Goal: Information Seeking & Learning: Learn about a topic

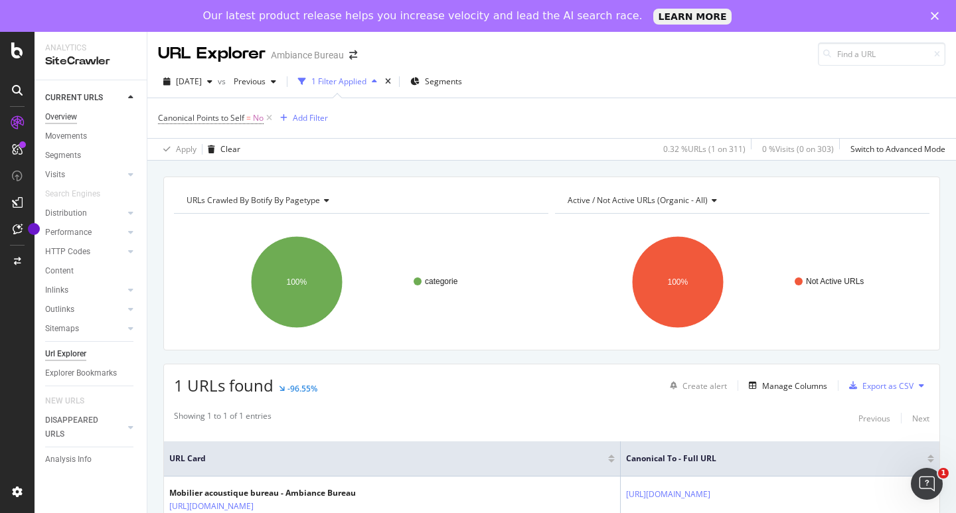
click at [74, 112] on div "Overview" at bounding box center [61, 117] width 32 height 14
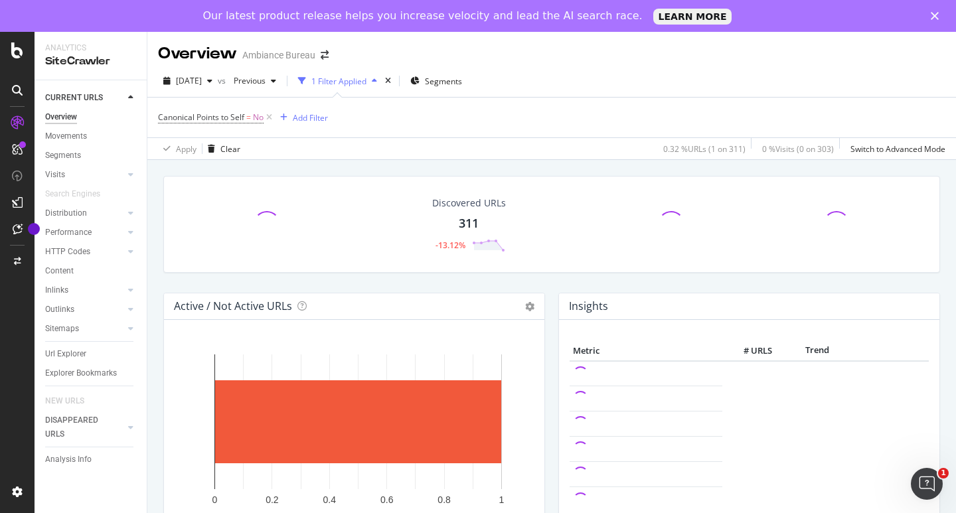
click at [360, 80] on div "1 Filter Applied" at bounding box center [338, 81] width 55 height 11
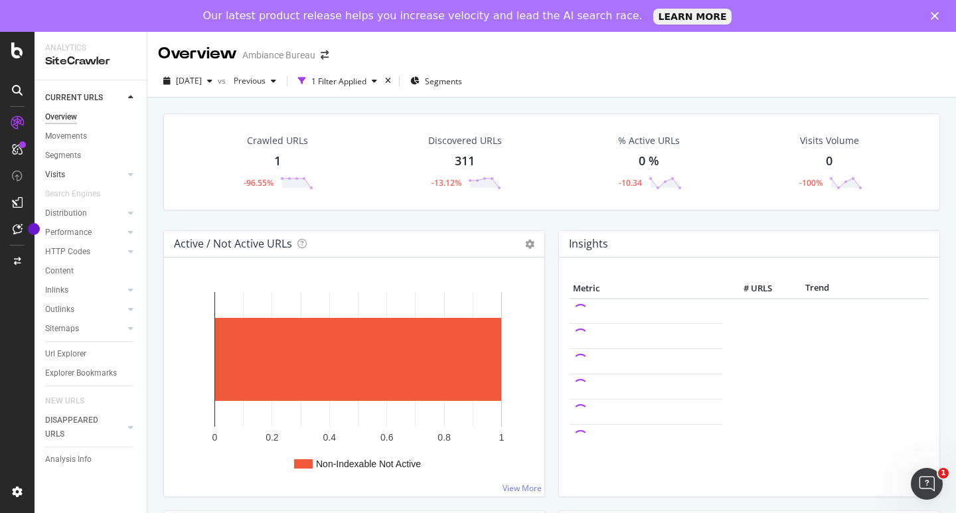
click at [123, 168] on link "Visits" at bounding box center [84, 175] width 79 height 14
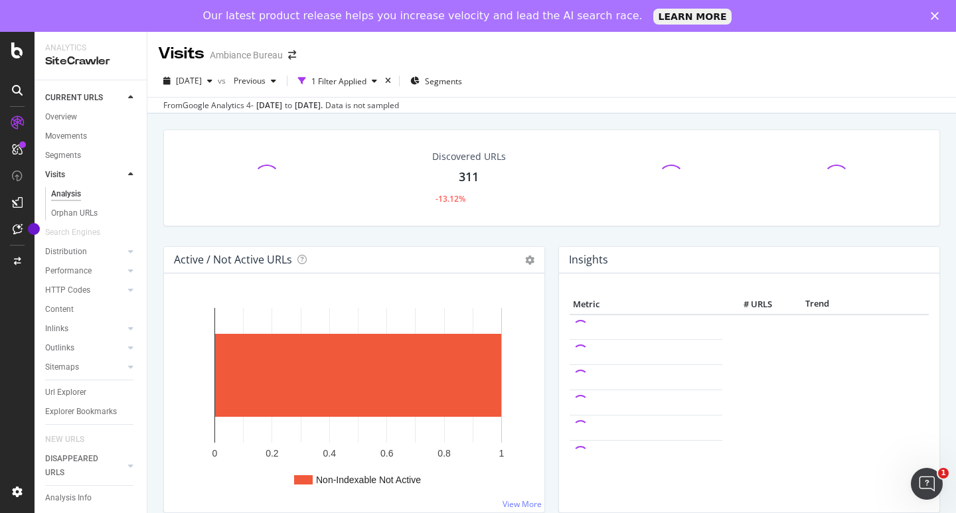
click at [127, 174] on div at bounding box center [130, 174] width 13 height 13
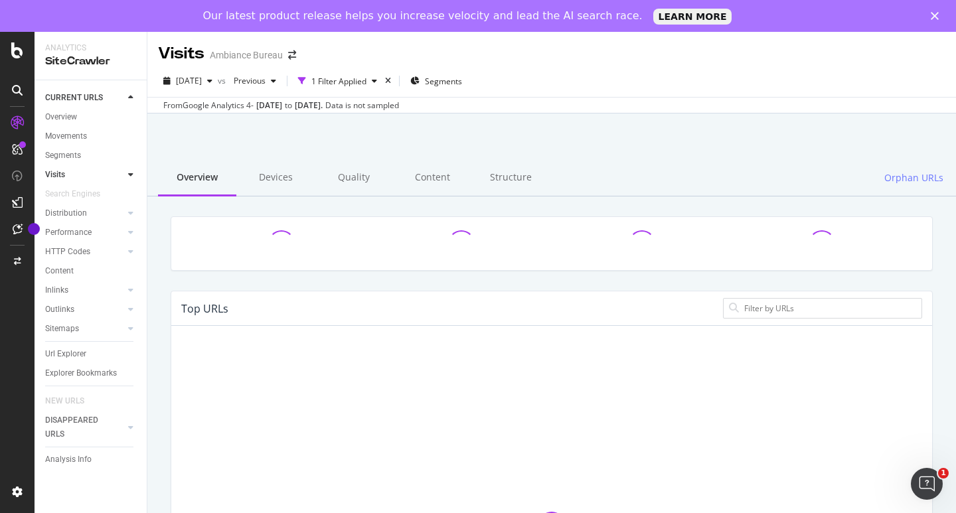
click at [127, 174] on div at bounding box center [130, 174] width 13 height 13
click at [76, 95] on div "CURRENT URLS" at bounding box center [74, 98] width 58 height 14
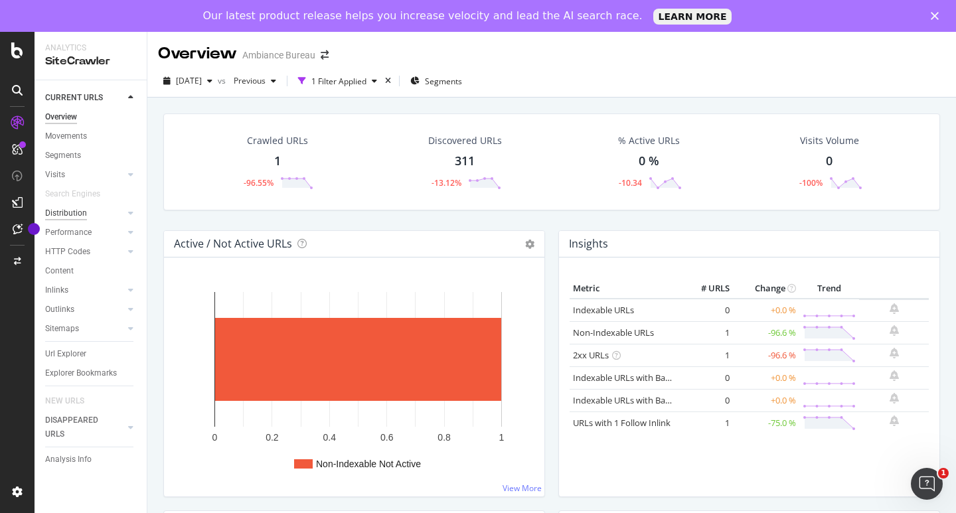
click at [62, 212] on div "Distribution" at bounding box center [66, 213] width 42 height 14
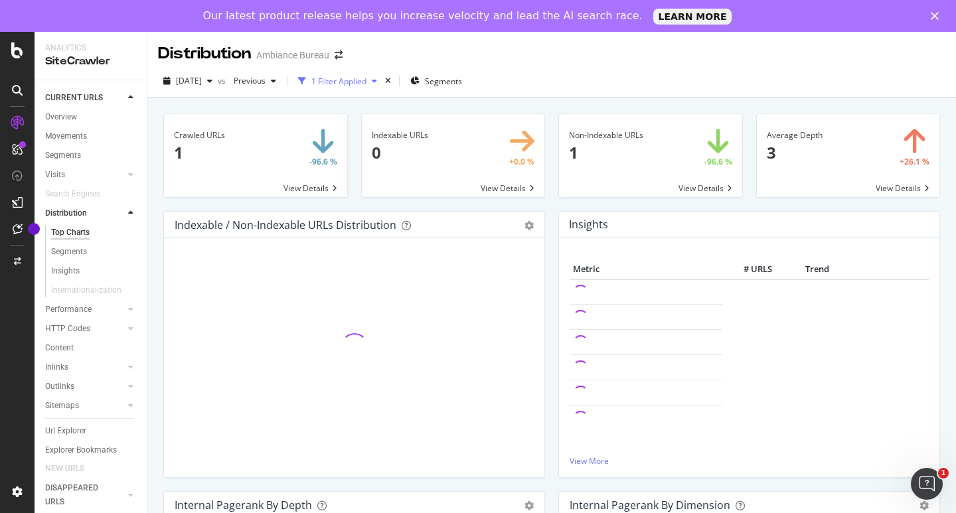
click at [359, 80] on div "1 Filter Applied" at bounding box center [338, 81] width 55 height 11
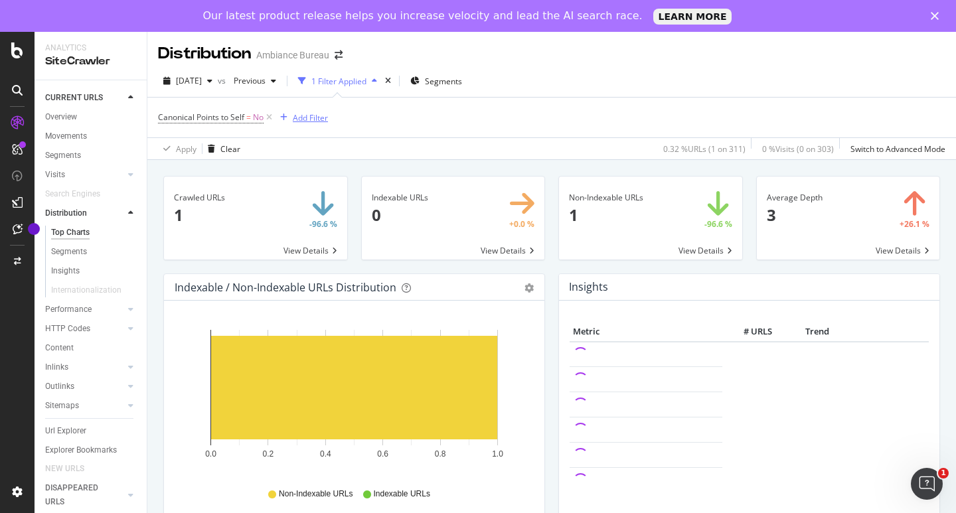
click at [284, 119] on icon "button" at bounding box center [283, 118] width 7 height 8
click at [534, 107] on div "Canonical Points to Self = No Add Filter" at bounding box center [551, 118] width 787 height 40
